Goal: Task Accomplishment & Management: Manage account settings

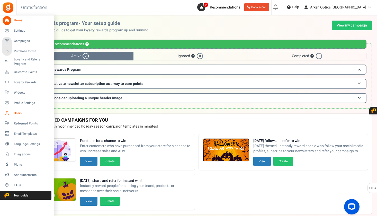
click at [21, 112] on span "Users" at bounding box center [32, 113] width 36 height 4
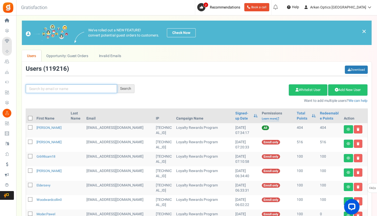
click at [67, 92] on input "text" at bounding box center [71, 88] width 91 height 9
paste input "[EMAIL_ADDRESS][DOMAIN_NAME]"
type input "[EMAIL_ADDRESS][DOMAIN_NAME]"
click at [135, 92] on div "[EMAIL_ADDRESS][DOMAIN_NAME] Search" at bounding box center [80, 88] width 116 height 9
click at [131, 91] on div "Search" at bounding box center [125, 88] width 17 height 9
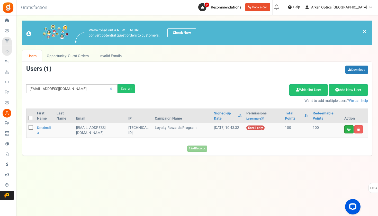
click at [345, 128] on link at bounding box center [348, 129] width 9 height 8
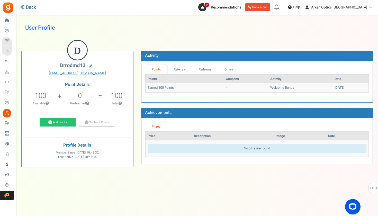
click at [33, 9] on link "Back" at bounding box center [28, 7] width 16 height 7
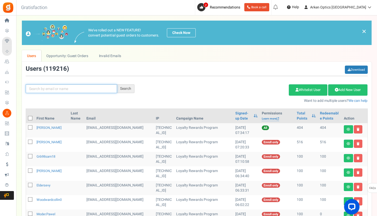
click at [61, 89] on input "text" at bounding box center [71, 88] width 91 height 9
paste input "[EMAIL_ADDRESS][DOMAIN_NAME]"
type input "[EMAIL_ADDRESS][DOMAIN_NAME]"
click at [130, 86] on div "Search" at bounding box center [125, 88] width 17 height 9
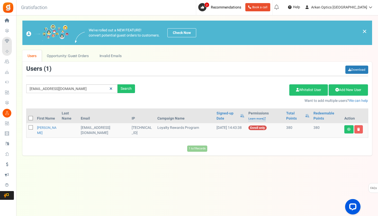
click at [113, 89] on link at bounding box center [111, 88] width 8 height 9
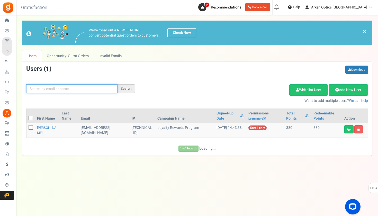
click at [113, 89] on input "text" at bounding box center [71, 88] width 91 height 9
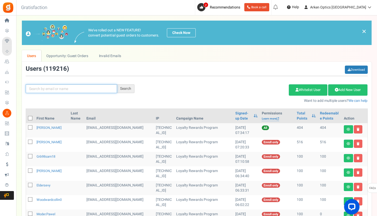
paste input "[EMAIL_ADDRESS][DOMAIN_NAME]"
type input "[EMAIL_ADDRESS][DOMAIN_NAME]"
click at [119, 90] on div "Search" at bounding box center [125, 88] width 17 height 9
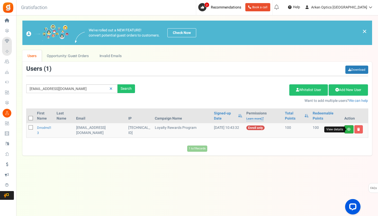
click at [350, 131] on link "View details" at bounding box center [348, 129] width 9 height 8
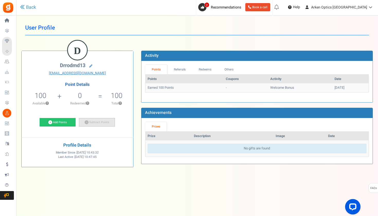
click at [105, 121] on link "Subtract Points" at bounding box center [97, 122] width 36 height 9
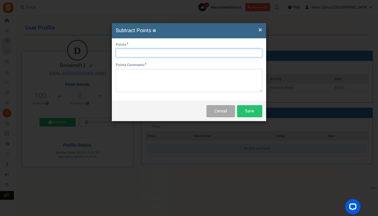
click at [137, 51] on input "text" at bounding box center [189, 53] width 146 height 9
type input "100"
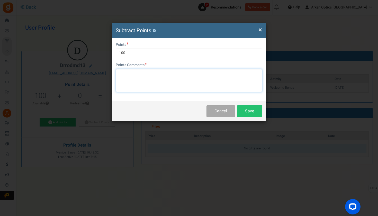
click at [145, 79] on textarea at bounding box center [189, 80] width 146 height 23
type textarea "moving to correct account-[PERSON_NAME]"
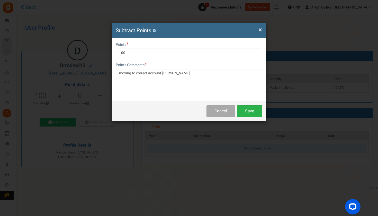
click at [255, 110] on button "Save" at bounding box center [249, 111] width 25 height 12
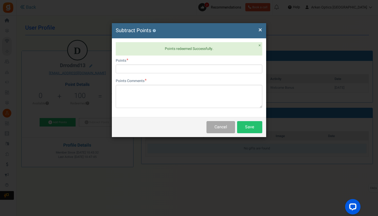
click at [57, 43] on div "× Close Subtract Points ? Points redeemed Successfully. × Close User Email [EMA…" at bounding box center [189, 108] width 378 height 216
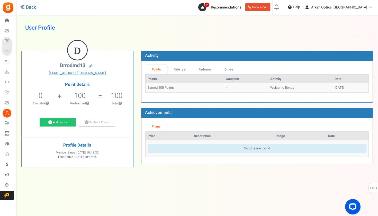
click at [30, 6] on link "Back" at bounding box center [28, 7] width 16 height 7
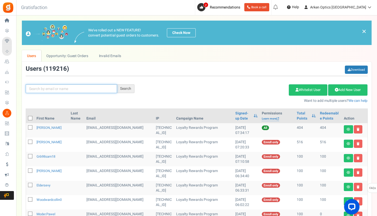
click at [73, 89] on input "text" at bounding box center [71, 88] width 91 height 9
paste input "[EMAIL_ADDRESS][DOMAIN_NAME]"
type input "[EMAIL_ADDRESS][DOMAIN_NAME]"
click at [131, 91] on div "Search" at bounding box center [125, 88] width 17 height 9
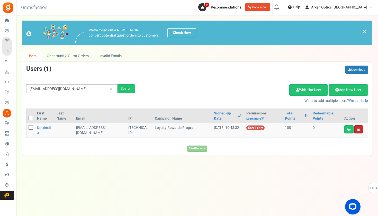
click at [358, 131] on link at bounding box center [358, 129] width 8 height 8
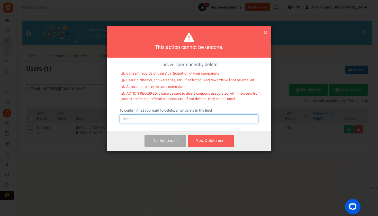
click at [161, 120] on input "text" at bounding box center [188, 118] width 139 height 9
type input "delete"
click at [207, 142] on button "Yes, Delete user" at bounding box center [211, 141] width 46 height 12
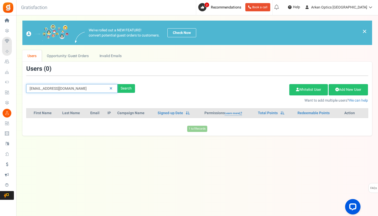
click at [81, 86] on input "[EMAIL_ADDRESS][DOMAIN_NAME]" at bounding box center [71, 88] width 91 height 9
click at [111, 89] on icon at bounding box center [110, 89] width 3 height 4
click at [110, 89] on input "text" at bounding box center [71, 88] width 91 height 9
paste input "[EMAIL_ADDRESS][DOMAIN_NAME]"
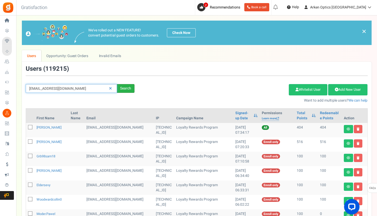
type input "[EMAIL_ADDRESS][DOMAIN_NAME]"
click at [128, 86] on div "Search" at bounding box center [125, 88] width 17 height 9
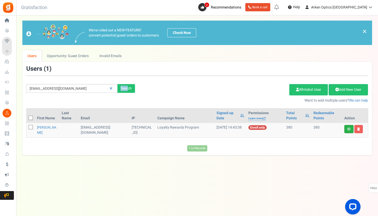
click at [349, 132] on link at bounding box center [348, 129] width 9 height 8
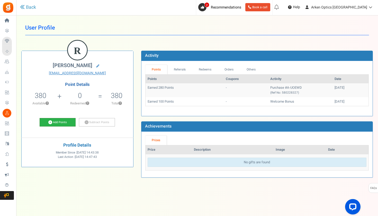
click at [59, 123] on link "Add Points" at bounding box center [58, 122] width 36 height 9
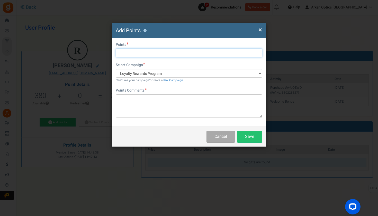
click at [145, 56] on input "text" at bounding box center [189, 53] width 146 height 9
type input "100"
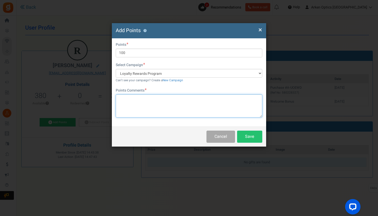
click at [142, 110] on textarea at bounding box center [189, 105] width 146 height 23
type textarea "moved from other email-RAY"
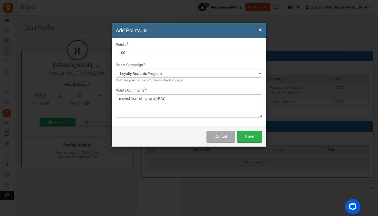
click at [251, 140] on button "Save" at bounding box center [249, 137] width 25 height 12
